Goal: Check status: Check status

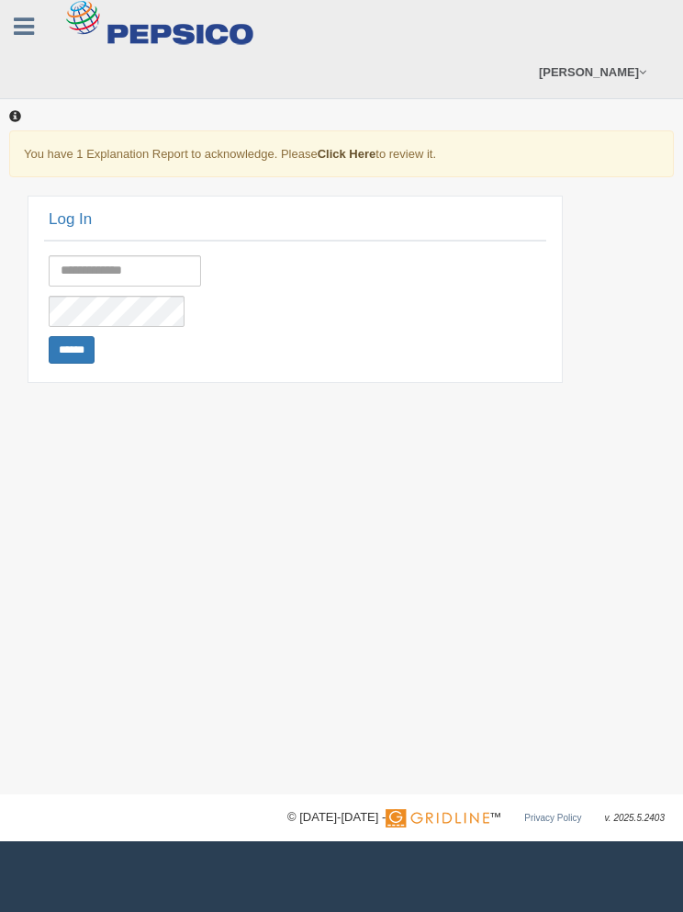
click at [358, 151] on link "Click Here" at bounding box center [347, 154] width 59 height 14
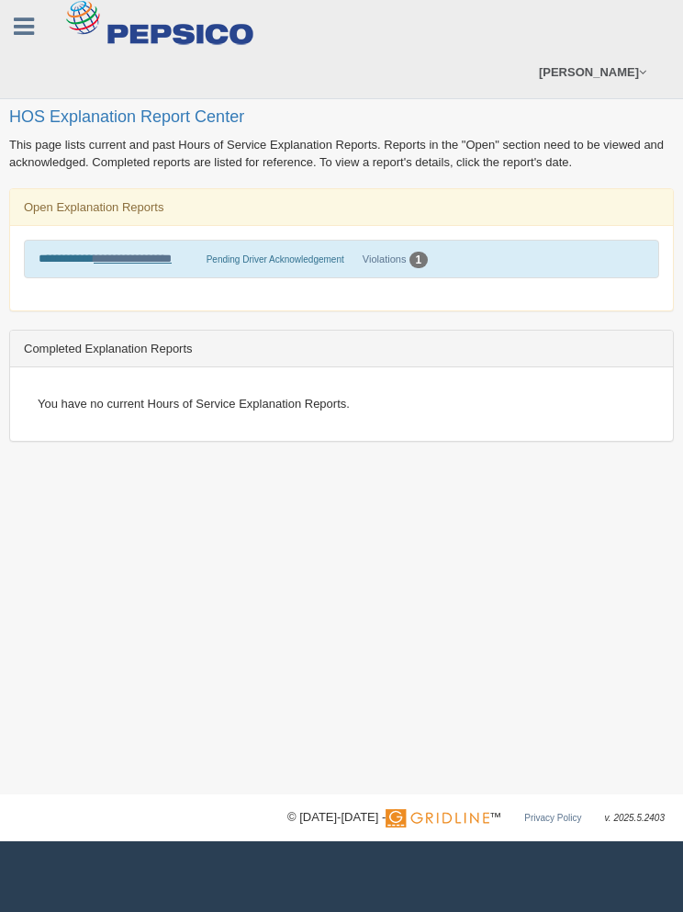
click at [133, 258] on link "**********" at bounding box center [133, 258] width 78 height 12
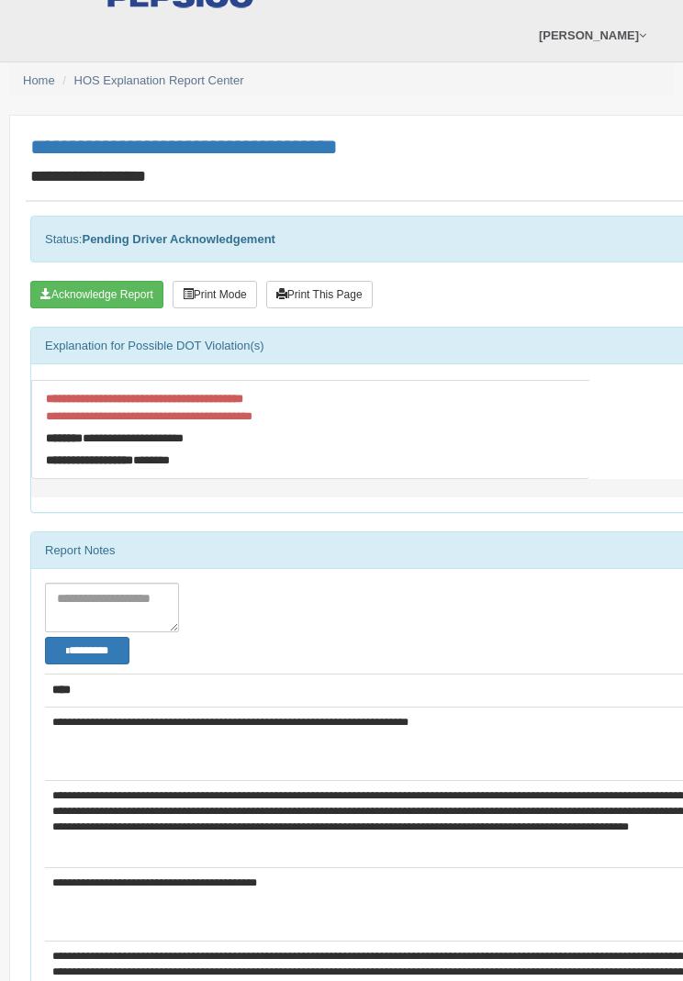
scroll to position [37, 0]
click at [69, 288] on button "Acknowledge Report" at bounding box center [96, 295] width 133 height 28
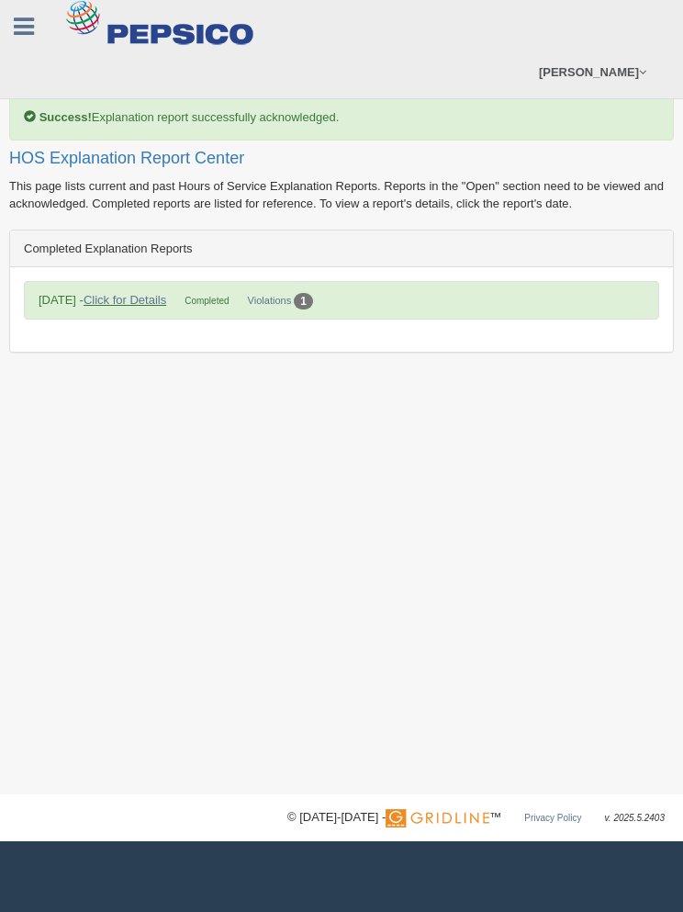
click at [130, 295] on link "Click for Details" at bounding box center [125, 300] width 83 height 14
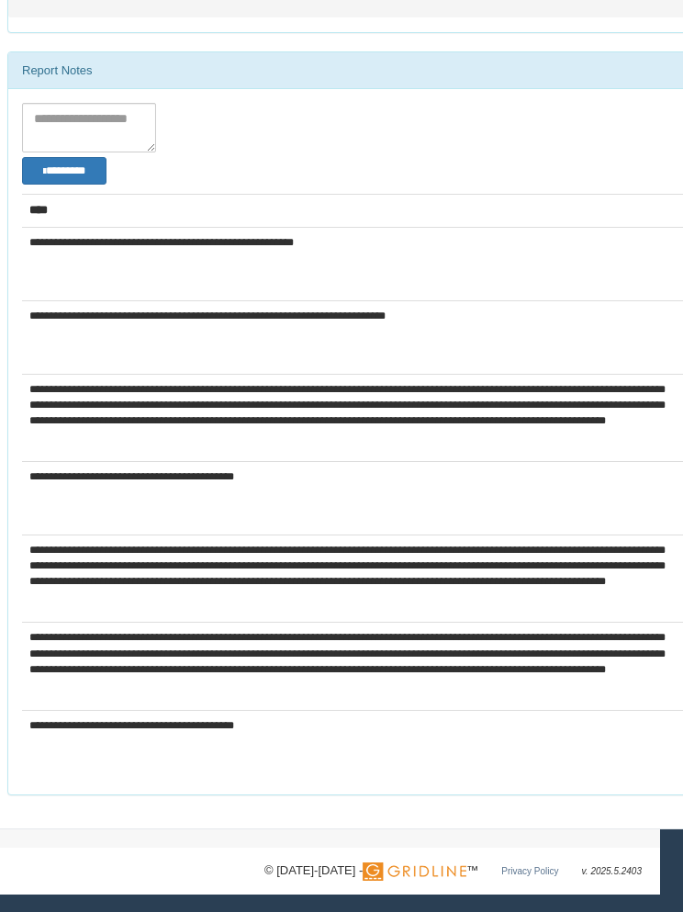
scroll to position [517, 25]
